Goal: Task Accomplishment & Management: Use online tool/utility

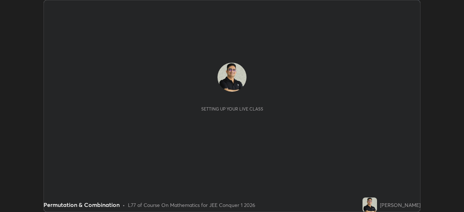
scroll to position [212, 464]
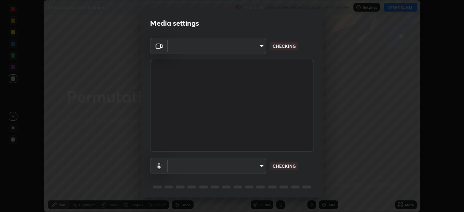
click at [258, 168] on body "Erase all Permutation & Combination Recording WAS SCHEDULED TO START AT 3:00 PM…" at bounding box center [232, 106] width 464 height 212
type input "443a52c1fcb7883315f8fd5a1b2310fe1caf799e36d708bb439fd655faabec6d"
type input "communications"
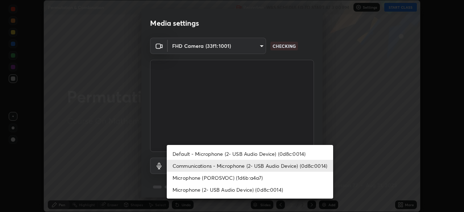
click at [286, 167] on li "Communications - Microphone (2- USB Audio Device) (0d8c:0014)" at bounding box center [250, 166] width 167 height 12
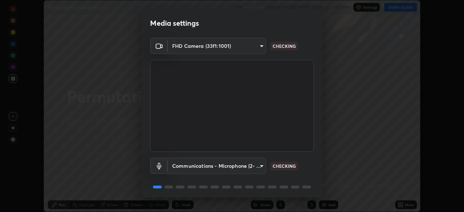
scroll to position [26, 0]
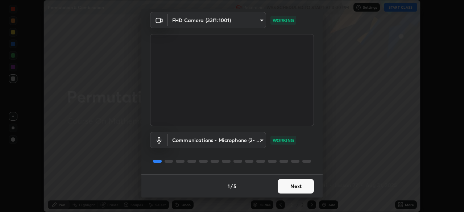
click at [294, 187] on button "Next" at bounding box center [296, 186] width 36 height 15
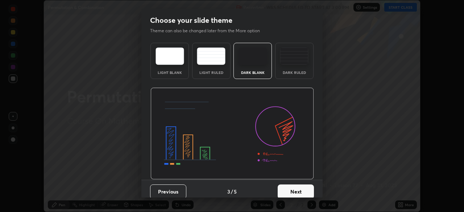
click at [300, 187] on button "Next" at bounding box center [296, 192] width 36 height 15
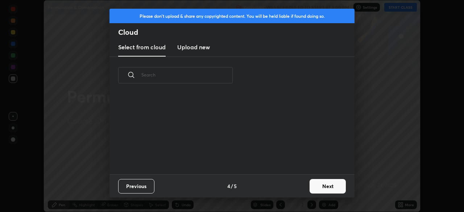
click at [305, 187] on div "Previous 4 / 5 Next" at bounding box center [232, 185] width 245 height 23
click at [318, 190] on button "Next" at bounding box center [328, 186] width 36 height 15
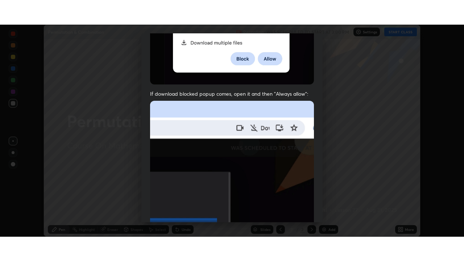
scroll to position [174, 0]
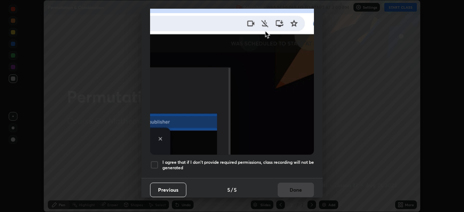
click at [153, 161] on div at bounding box center [154, 165] width 9 height 9
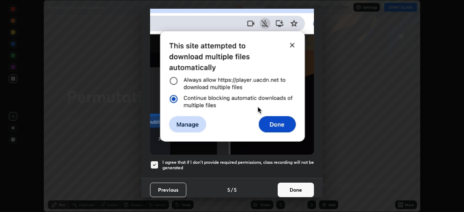
click at [289, 186] on button "Done" at bounding box center [296, 190] width 36 height 15
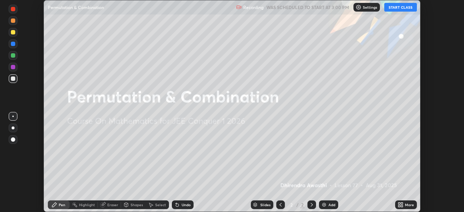
click at [395, 7] on button "START CLASS" at bounding box center [401, 7] width 33 height 9
click at [402, 204] on icon at bounding box center [402, 204] width 2 height 2
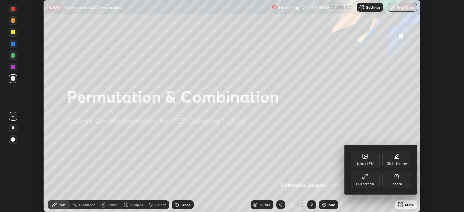
click at [371, 183] on div "Full screen" at bounding box center [365, 184] width 18 height 4
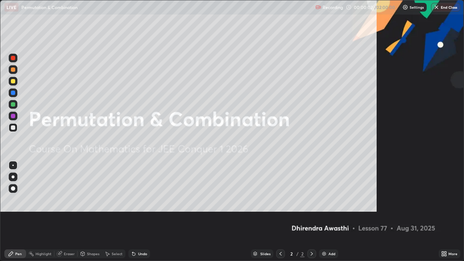
scroll to position [261, 464]
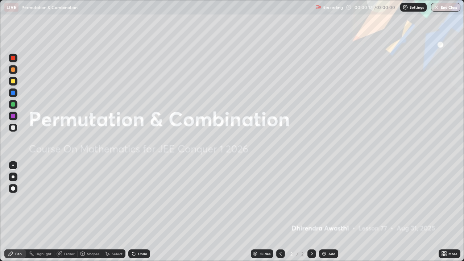
click at [325, 212] on img at bounding box center [324, 254] width 6 height 6
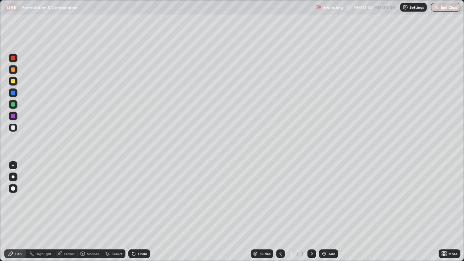
click at [12, 70] on div at bounding box center [13, 69] width 4 height 4
click at [11, 116] on div at bounding box center [13, 116] width 4 height 4
click at [15, 117] on div at bounding box center [13, 116] width 4 height 4
click at [13, 128] on div at bounding box center [13, 128] width 4 height 4
click at [70, 212] on div "Eraser" at bounding box center [69, 254] width 11 height 4
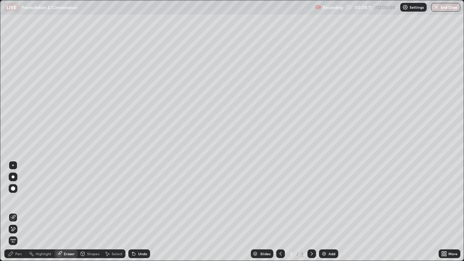
click at [20, 212] on div "Pen" at bounding box center [18, 254] width 7 height 4
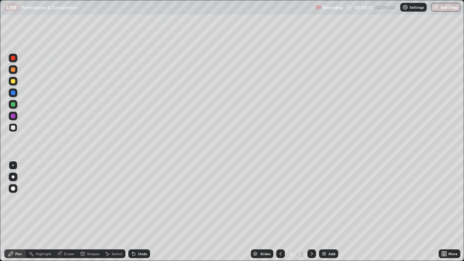
click at [65, 212] on div "Eraser" at bounding box center [69, 254] width 11 height 4
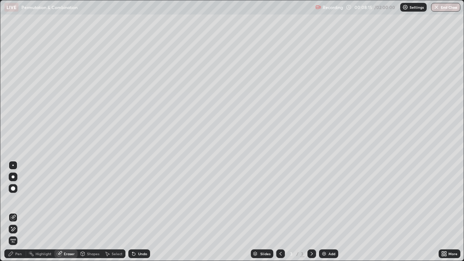
click at [18, 212] on div "Pen" at bounding box center [18, 254] width 7 height 4
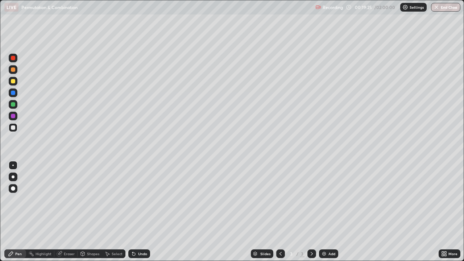
click at [323, 212] on div "Add" at bounding box center [328, 254] width 19 height 9
click at [16, 116] on div at bounding box center [13, 116] width 9 height 9
click at [13, 128] on div at bounding box center [13, 128] width 4 height 4
click at [13, 119] on div at bounding box center [13, 116] width 9 height 9
click at [14, 128] on div at bounding box center [13, 128] width 4 height 4
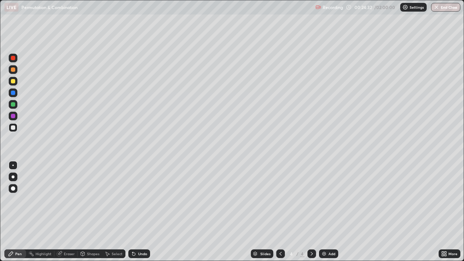
click at [16, 108] on div at bounding box center [13, 104] width 9 height 9
click at [13, 130] on div at bounding box center [13, 128] width 4 height 4
click at [324, 212] on img at bounding box center [324, 254] width 6 height 6
click at [68, 212] on div "Eraser" at bounding box center [69, 254] width 11 height 4
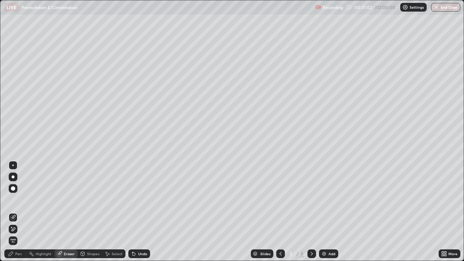
click at [16, 212] on div "Pen" at bounding box center [18, 254] width 7 height 4
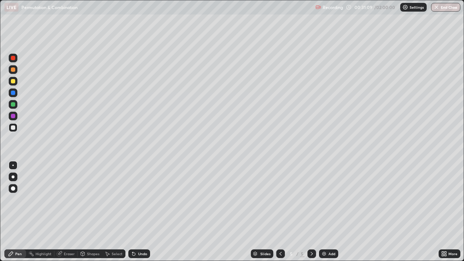
click at [16, 58] on div at bounding box center [13, 58] width 9 height 9
click at [12, 93] on div at bounding box center [13, 93] width 4 height 4
click at [16, 128] on div at bounding box center [13, 127] width 9 height 9
click at [14, 81] on div at bounding box center [13, 81] width 4 height 4
click at [13, 128] on div at bounding box center [13, 128] width 4 height 4
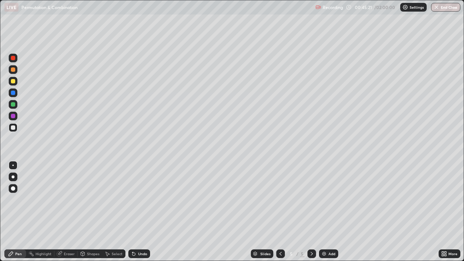
click at [325, 212] on img at bounding box center [324, 254] width 6 height 6
click at [12, 130] on div at bounding box center [13, 128] width 4 height 4
click at [136, 212] on div "Undo" at bounding box center [139, 254] width 22 height 9
click at [329, 212] on div "Add" at bounding box center [332, 254] width 7 height 4
click at [141, 212] on div "Undo" at bounding box center [142, 254] width 9 height 4
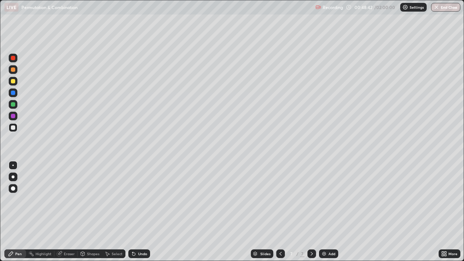
click at [15, 82] on div at bounding box center [13, 81] width 4 height 4
click at [15, 128] on div at bounding box center [13, 128] width 4 height 4
click at [13, 94] on div at bounding box center [13, 93] width 4 height 4
click at [12, 83] on div at bounding box center [13, 81] width 4 height 4
click at [13, 129] on div at bounding box center [13, 128] width 4 height 4
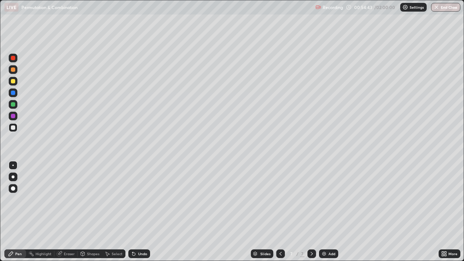
click at [14, 70] on div at bounding box center [13, 69] width 4 height 4
click at [13, 105] on div at bounding box center [13, 104] width 4 height 4
click at [13, 82] on div at bounding box center [13, 81] width 4 height 4
click at [14, 71] on div at bounding box center [13, 69] width 4 height 4
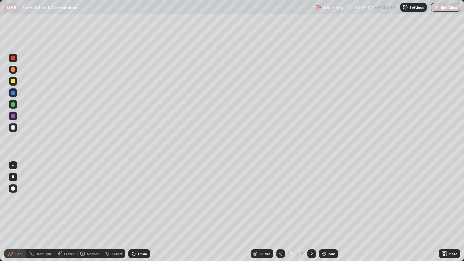
click at [13, 127] on div at bounding box center [13, 128] width 4 height 4
click at [12, 117] on div at bounding box center [13, 116] width 4 height 4
click at [11, 92] on div at bounding box center [13, 93] width 4 height 4
click at [13, 59] on div at bounding box center [13, 58] width 4 height 4
click at [12, 117] on div at bounding box center [13, 116] width 4 height 4
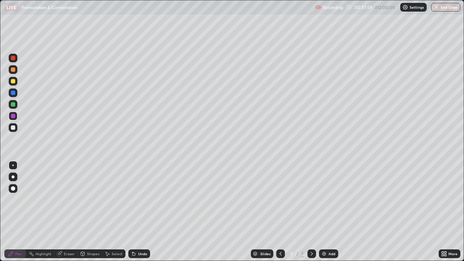
click at [11, 128] on div at bounding box center [13, 128] width 4 height 4
click at [13, 69] on div at bounding box center [13, 69] width 4 height 4
click at [13, 83] on div at bounding box center [13, 81] width 4 height 4
click at [15, 70] on div at bounding box center [13, 69] width 4 height 4
click at [12, 128] on div at bounding box center [13, 128] width 4 height 4
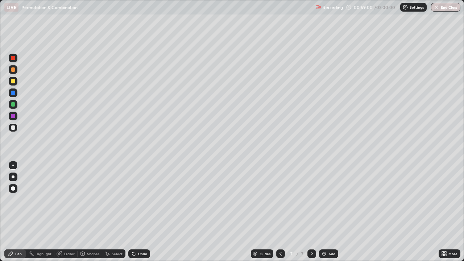
click at [16, 130] on div at bounding box center [13, 127] width 9 height 9
click at [140, 212] on div "Undo" at bounding box center [142, 254] width 9 height 4
click at [16, 117] on div at bounding box center [13, 116] width 9 height 9
click at [326, 212] on div "Add" at bounding box center [328, 254] width 19 height 9
click at [16, 189] on div at bounding box center [13, 188] width 9 height 9
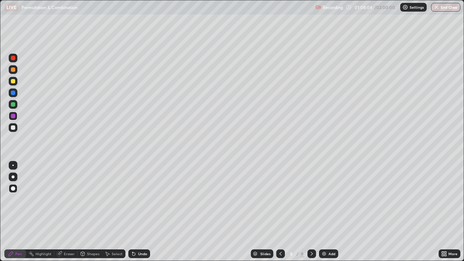
click at [13, 129] on div at bounding box center [13, 128] width 4 height 4
click at [14, 93] on div at bounding box center [13, 93] width 4 height 4
click at [15, 105] on div at bounding box center [13, 104] width 4 height 4
click at [12, 82] on div at bounding box center [13, 81] width 4 height 4
click at [280, 212] on icon at bounding box center [281, 254] width 6 height 6
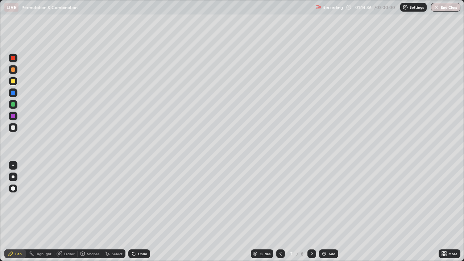
click at [280, 212] on icon at bounding box center [281, 254] width 6 height 6
click at [311, 212] on icon at bounding box center [312, 254] width 6 height 6
click at [308, 212] on div at bounding box center [312, 254] width 9 height 9
click at [324, 212] on img at bounding box center [324, 254] width 6 height 6
click at [13, 128] on div at bounding box center [13, 128] width 4 height 4
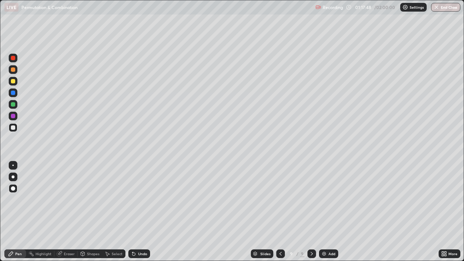
click at [13, 126] on div at bounding box center [13, 128] width 4 height 4
click at [13, 106] on div at bounding box center [13, 104] width 4 height 4
click at [15, 94] on div at bounding box center [13, 93] width 4 height 4
click at [15, 128] on div at bounding box center [13, 128] width 4 height 4
click at [12, 117] on div at bounding box center [13, 116] width 4 height 4
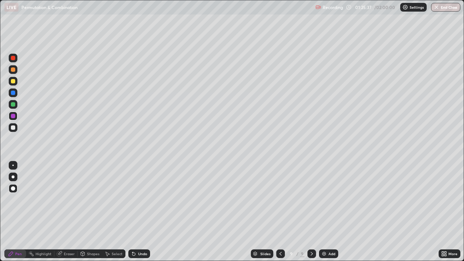
click at [326, 212] on div "Add" at bounding box center [328, 254] width 19 height 9
click at [14, 81] on div at bounding box center [13, 81] width 4 height 4
click at [14, 130] on div at bounding box center [13, 128] width 4 height 4
click at [138, 212] on div "Undo" at bounding box center [142, 254] width 9 height 4
click at [131, 212] on div "Undo" at bounding box center [139, 254] width 22 height 9
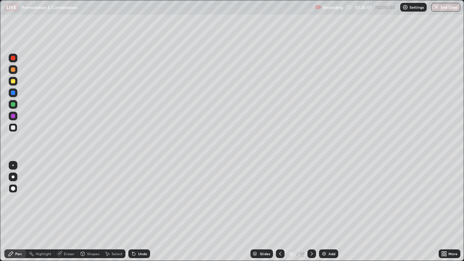
click at [136, 212] on div "Undo" at bounding box center [139, 254] width 22 height 9
click at [280, 212] on icon at bounding box center [281, 254] width 6 height 6
click at [311, 212] on icon at bounding box center [312, 254] width 6 height 6
click at [139, 212] on div "Undo" at bounding box center [139, 254] width 22 height 9
click at [14, 104] on div at bounding box center [13, 104] width 4 height 4
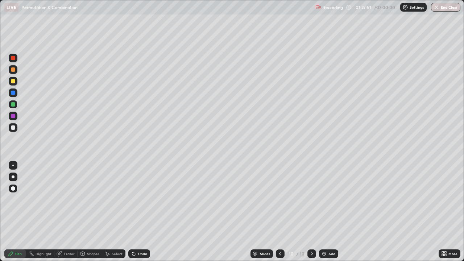
click at [13, 93] on div at bounding box center [13, 93] width 4 height 4
click at [280, 212] on icon at bounding box center [281, 254] width 6 height 6
click at [278, 212] on icon at bounding box center [281, 254] width 6 height 6
click at [15, 70] on div at bounding box center [13, 69] width 4 height 4
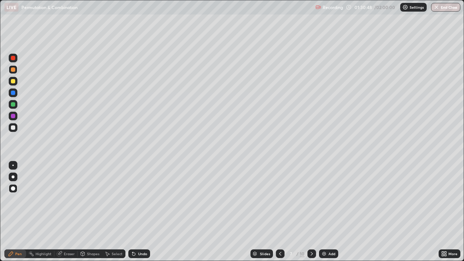
click at [310, 212] on icon at bounding box center [312, 254] width 6 height 6
click at [312, 212] on icon at bounding box center [312, 254] width 6 height 6
click at [327, 212] on div "Add" at bounding box center [328, 254] width 19 height 9
click at [136, 212] on div "Undo" at bounding box center [139, 254] width 22 height 9
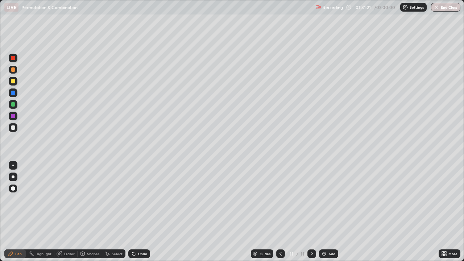
click at [141, 212] on div "Undo" at bounding box center [142, 254] width 9 height 4
click at [140, 212] on div "Undo" at bounding box center [142, 254] width 9 height 4
click at [141, 212] on div "Undo" at bounding box center [142, 254] width 9 height 4
click at [12, 128] on div at bounding box center [13, 128] width 4 height 4
click at [15, 82] on div at bounding box center [13, 81] width 9 height 9
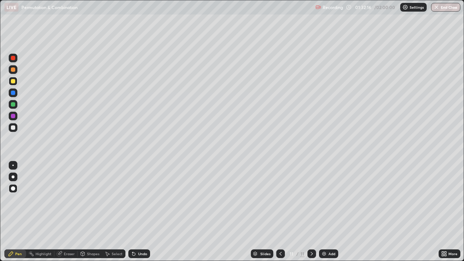
click at [13, 95] on div at bounding box center [13, 93] width 4 height 4
click at [13, 106] on div at bounding box center [13, 104] width 4 height 4
click at [13, 129] on div at bounding box center [13, 128] width 4 height 4
click at [67, 212] on div "Eraser" at bounding box center [69, 254] width 11 height 4
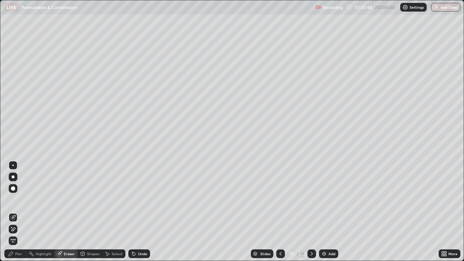
click at [20, 212] on div "Pen" at bounding box center [18, 254] width 7 height 4
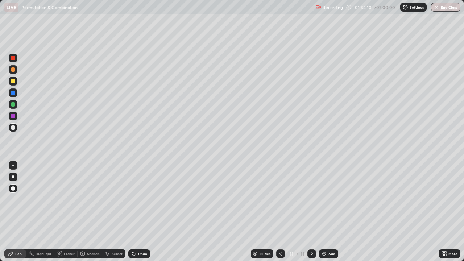
click at [13, 79] on div at bounding box center [13, 81] width 4 height 4
click at [141, 212] on div "Undo" at bounding box center [142, 254] width 9 height 4
click at [137, 212] on div "Undo" at bounding box center [139, 254] width 22 height 9
click at [15, 93] on div at bounding box center [13, 93] width 4 height 4
click at [66, 212] on div "Eraser" at bounding box center [65, 254] width 23 height 9
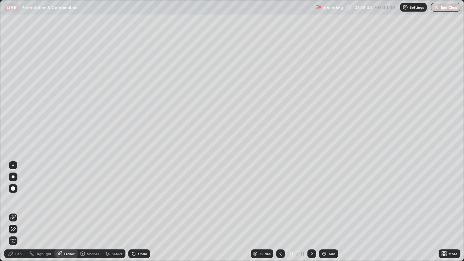
click at [17, 212] on div "Pen" at bounding box center [15, 254] width 22 height 9
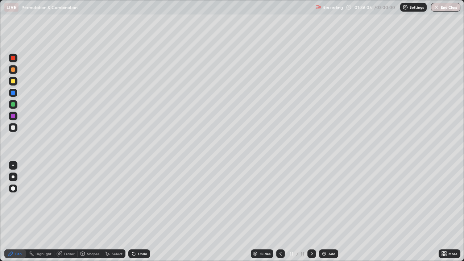
click at [13, 128] on div at bounding box center [13, 128] width 4 height 4
click at [13, 105] on div at bounding box center [13, 104] width 4 height 4
click at [15, 70] on div at bounding box center [13, 69] width 4 height 4
click at [323, 212] on img at bounding box center [324, 254] width 6 height 6
click at [13, 105] on div at bounding box center [13, 104] width 4 height 4
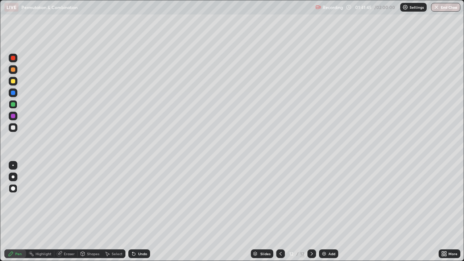
click at [13, 130] on div at bounding box center [13, 128] width 4 height 4
click at [13, 116] on div at bounding box center [13, 116] width 4 height 4
click at [14, 82] on div at bounding box center [13, 81] width 4 height 4
click at [14, 119] on div at bounding box center [13, 116] width 9 height 9
click at [13, 94] on div at bounding box center [13, 93] width 4 height 4
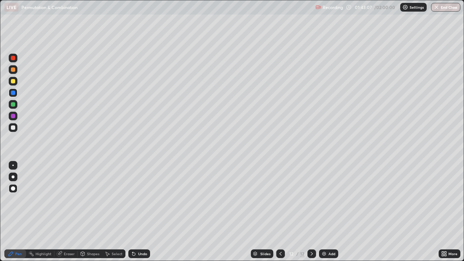
click at [13, 83] on div at bounding box center [13, 81] width 4 height 4
click at [13, 127] on div at bounding box center [13, 128] width 4 height 4
click at [322, 212] on img at bounding box center [324, 254] width 6 height 6
click at [14, 117] on div at bounding box center [13, 116] width 4 height 4
click at [67, 212] on div "Eraser" at bounding box center [69, 254] width 11 height 4
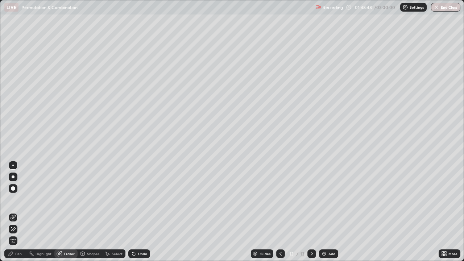
click at [17, 212] on div "Pen" at bounding box center [18, 254] width 7 height 4
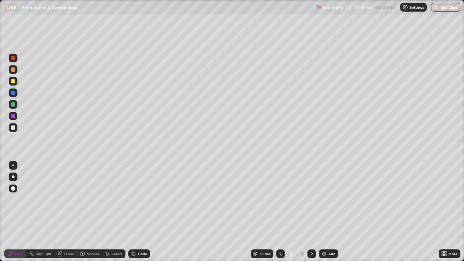
click at [14, 129] on div at bounding box center [13, 128] width 4 height 4
click at [12, 118] on div at bounding box center [13, 116] width 4 height 4
click at [13, 128] on div at bounding box center [13, 128] width 4 height 4
click at [13, 131] on div at bounding box center [13, 127] width 9 height 9
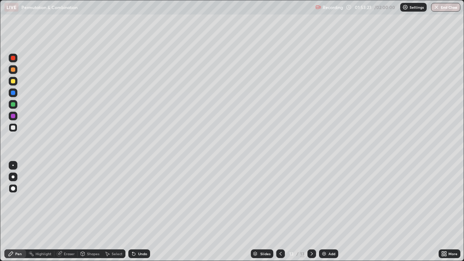
click at [10, 70] on div at bounding box center [13, 69] width 9 height 9
click at [15, 103] on div at bounding box center [13, 104] width 4 height 4
click at [13, 81] on div at bounding box center [13, 81] width 4 height 4
click at [324, 212] on img at bounding box center [324, 254] width 6 height 6
click at [13, 94] on div at bounding box center [13, 93] width 4 height 4
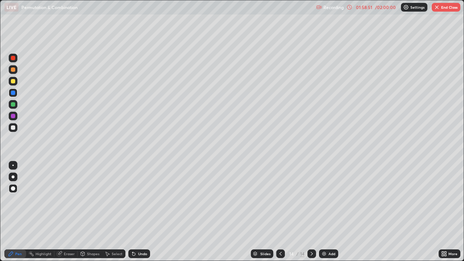
click at [447, 8] on button "End Class" at bounding box center [446, 7] width 29 height 9
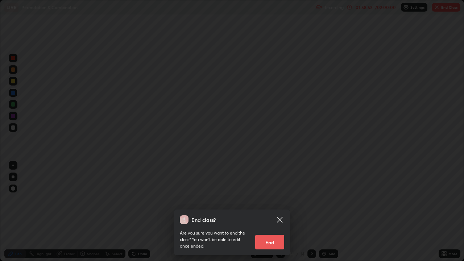
click at [268, 212] on button "End" at bounding box center [269, 242] width 29 height 15
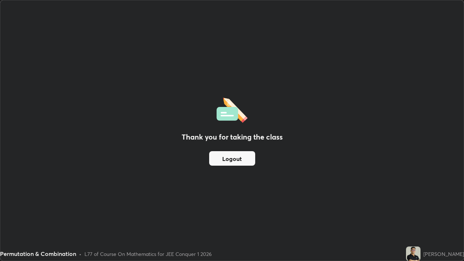
click at [237, 157] on button "Logout" at bounding box center [232, 158] width 46 height 15
